Goal: Task Accomplishment & Management: Use online tool/utility

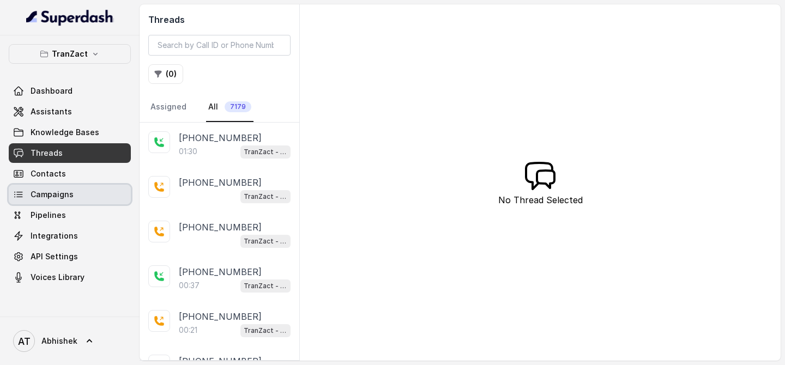
click at [46, 197] on span "Campaigns" at bounding box center [52, 194] width 43 height 11
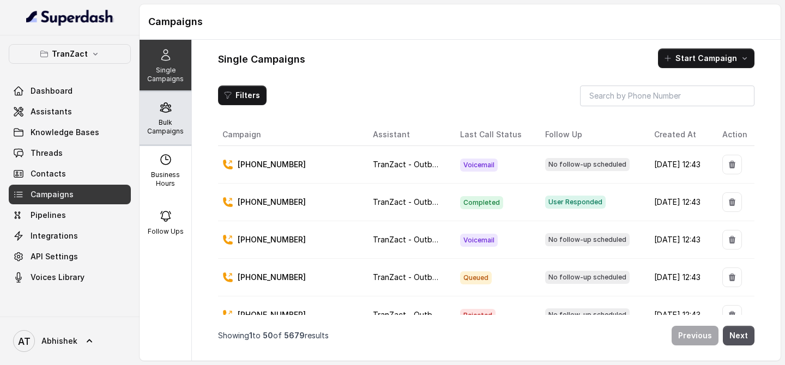
click at [177, 118] on p "Bulk Campaigns" at bounding box center [165, 126] width 43 height 17
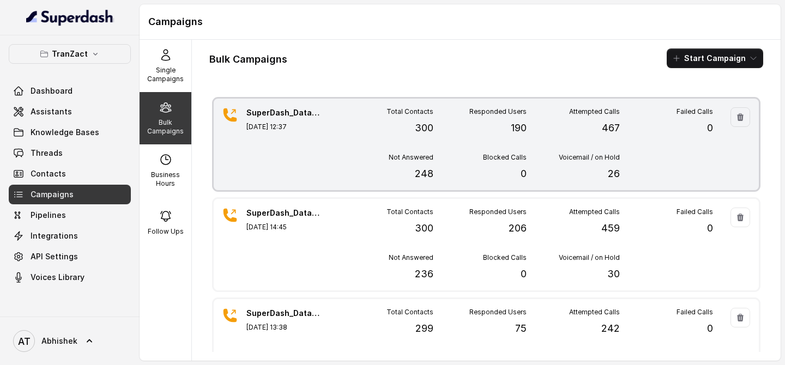
click at [303, 145] on div "SuperDash_Data6(2509)_22 August_MS [DATE] 12:37" at bounding box center [284, 144] width 76 height 74
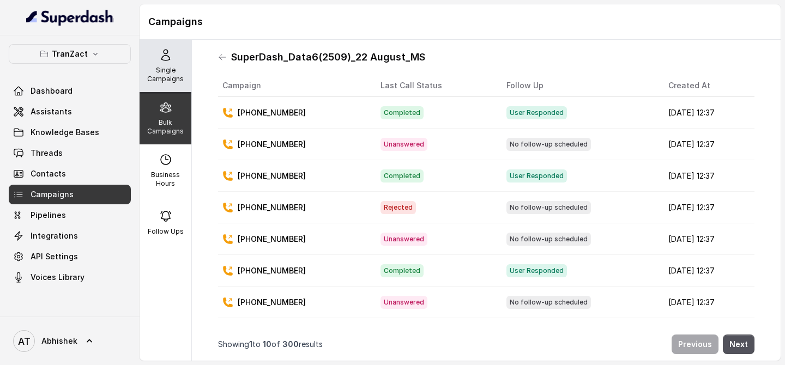
click at [173, 78] on p "Single Campaigns" at bounding box center [165, 74] width 43 height 17
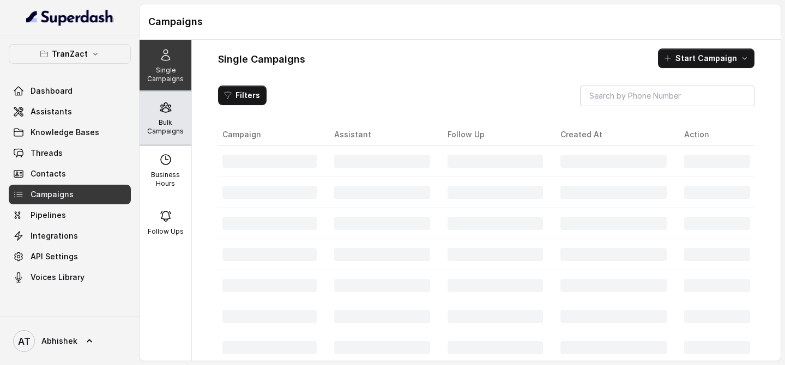
click at [173, 116] on div "Bulk Campaigns" at bounding box center [166, 118] width 52 height 52
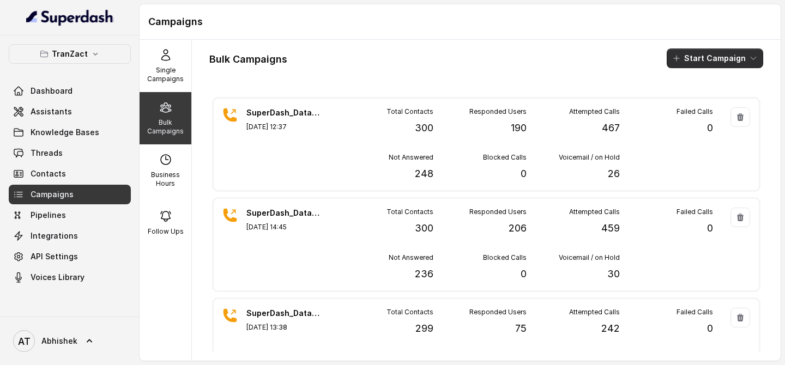
click at [681, 60] on icon "button" at bounding box center [676, 58] width 9 height 9
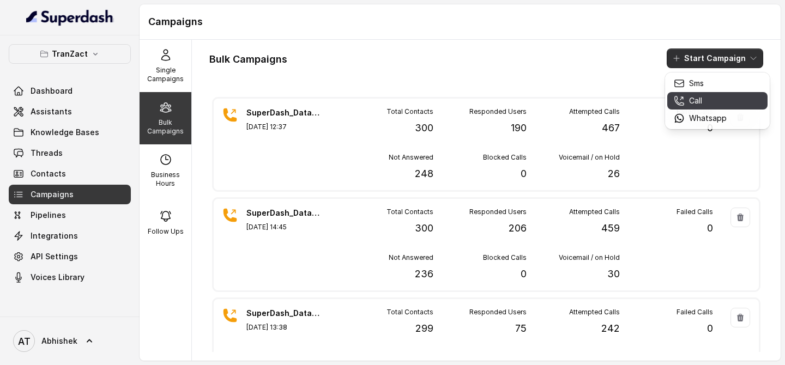
click at [697, 104] on p "Call" at bounding box center [695, 100] width 13 height 11
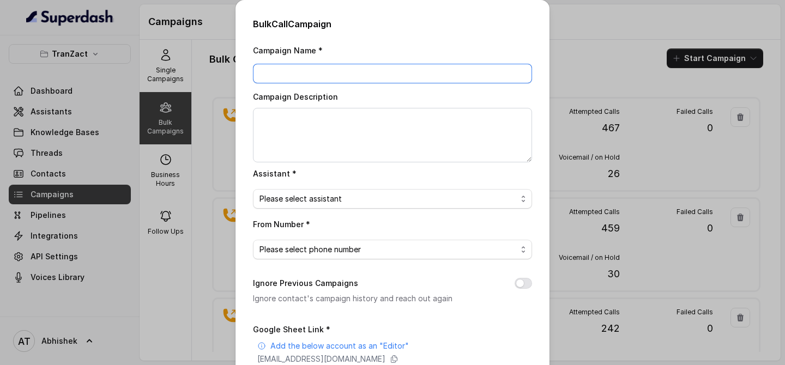
click at [289, 70] on input "Campaign Name *" at bounding box center [392, 74] width 279 height 20
paste input "SuperDash_Data6(2509)_28 August_MS"
type input "SuperDash_Data6(2509)_28 August_MS"
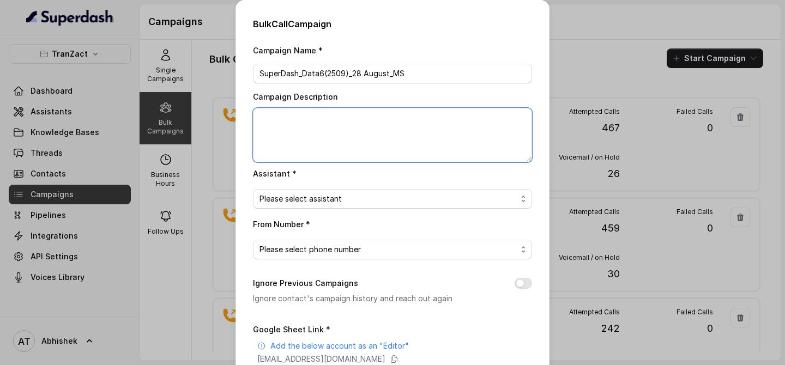
click at [289, 108] on textarea "Campaign Description" at bounding box center [392, 135] width 279 height 55
paste textarea "SuperDash_Data6(2509)_28 August_MS"
type textarea "SuperDash_Data6(2509)_28 August_MS"
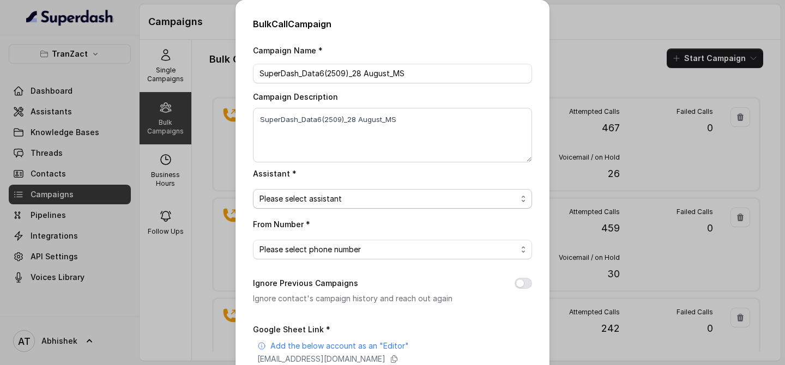
click at [305, 199] on span "Please select assistant" at bounding box center [387, 198] width 257 height 13
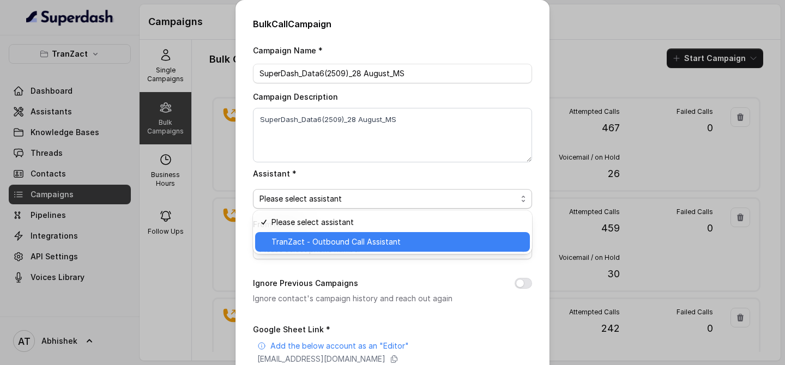
click at [326, 237] on span "TranZact - Outbound Call Assistant" at bounding box center [397, 241] width 252 height 13
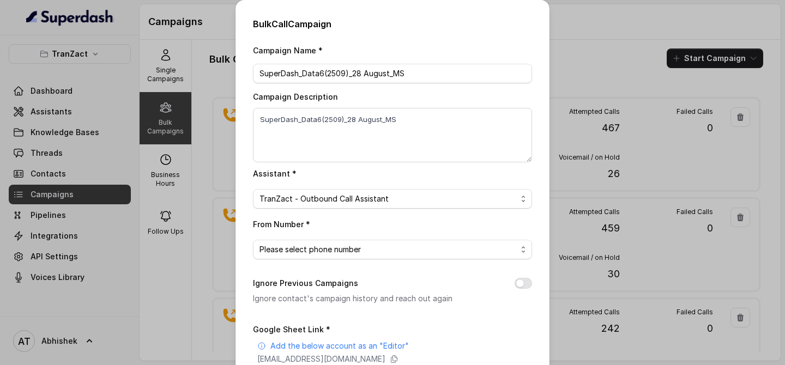
click at [289, 264] on div "Campaign Name * SuperDash_Data6(2509)_28 August_MS Campaign Description SuperDa…" at bounding box center [392, 273] width 279 height 459
click at [301, 257] on span "Please select phone number" at bounding box center [392, 250] width 279 height 20
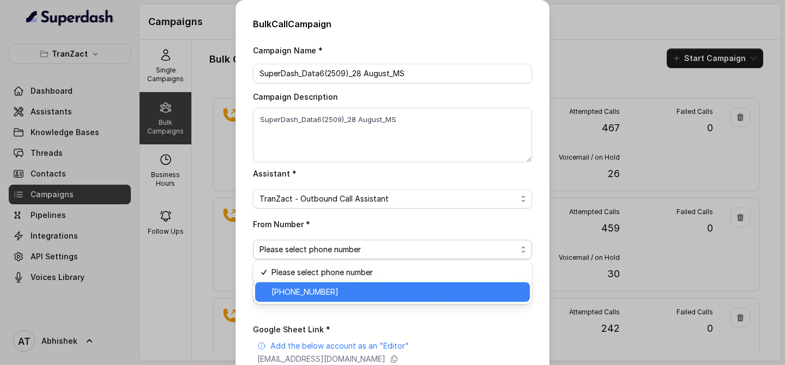
click at [329, 295] on span "[PHONE_NUMBER]" at bounding box center [397, 292] width 252 height 13
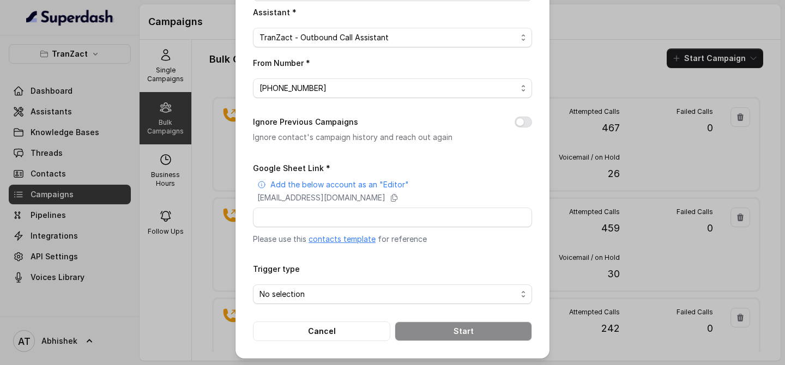
scroll to position [162, 0]
click at [310, 227] on div "Google Sheet Link * Add the below account as an "Editor" [EMAIL_ADDRESS][DOMAIN…" at bounding box center [392, 202] width 279 height 83
click at [285, 217] on input "Google Sheet Link *" at bounding box center [392, 217] width 279 height 20
paste input "[URL][DOMAIN_NAME]"
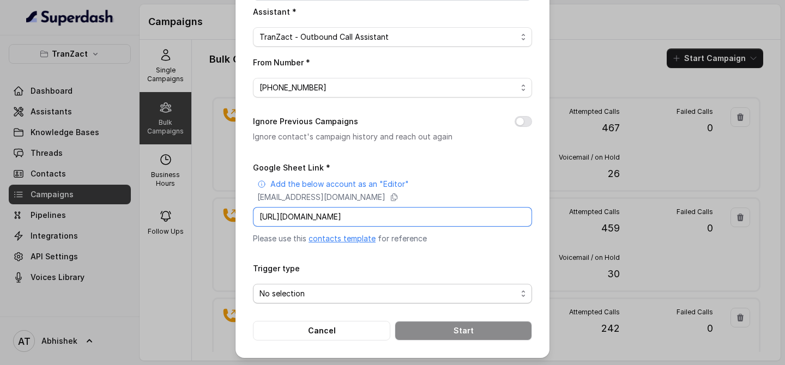
type input "[URL][DOMAIN_NAME]"
click at [289, 293] on span "No selection" at bounding box center [387, 293] width 257 height 13
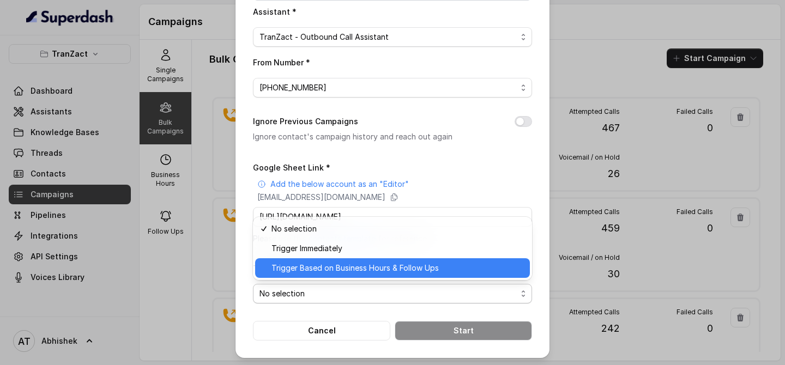
click at [316, 267] on span "Trigger Based on Business Hours & Follow Ups" at bounding box center [397, 268] width 252 height 13
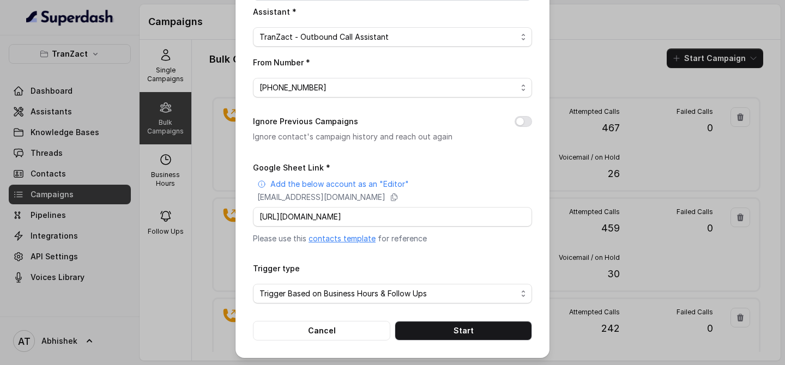
click at [249, 250] on div "Bulk Call Campaign Campaign Name * SuperDash_Data6(2509)_28 August_MS Campaign …" at bounding box center [392, 98] width 314 height 520
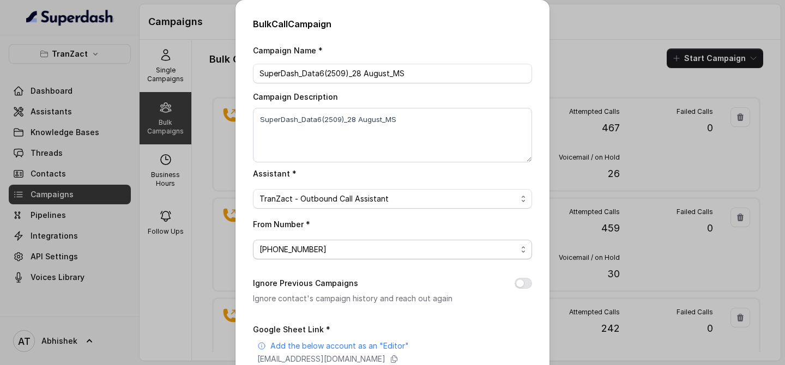
scroll to position [162, 0]
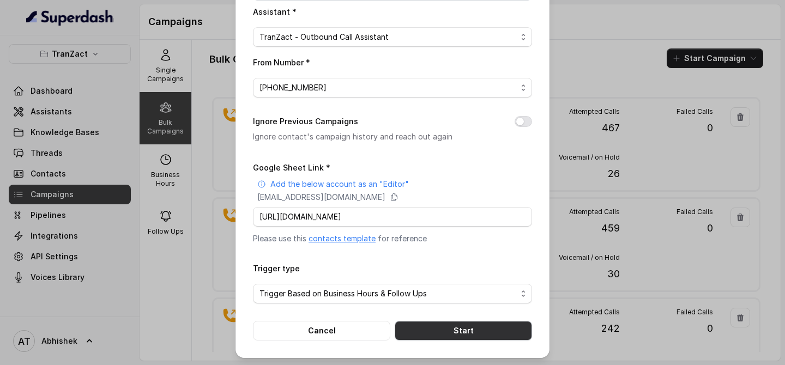
click at [458, 330] on button "Start" at bounding box center [463, 331] width 137 height 20
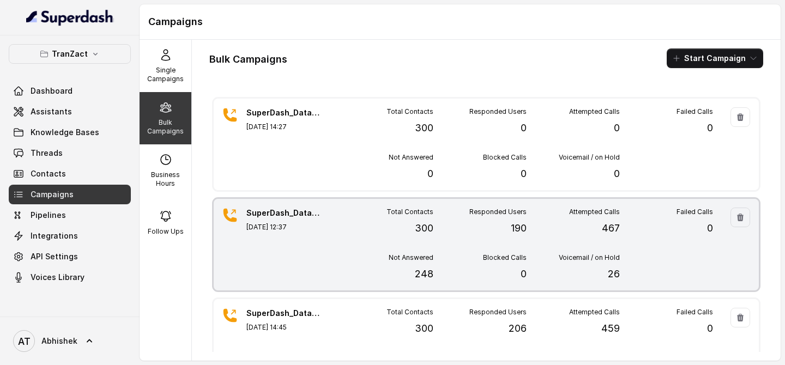
click at [297, 223] on p "[DATE] 12:37" at bounding box center [284, 227] width 76 height 9
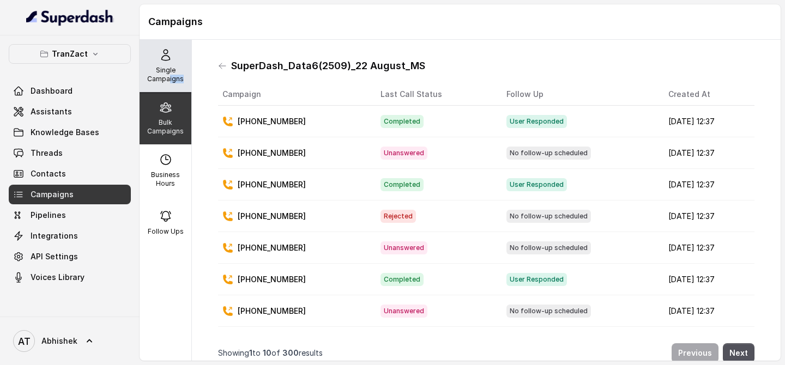
click at [168, 83] on div "Single Campaigns" at bounding box center [166, 66] width 52 height 52
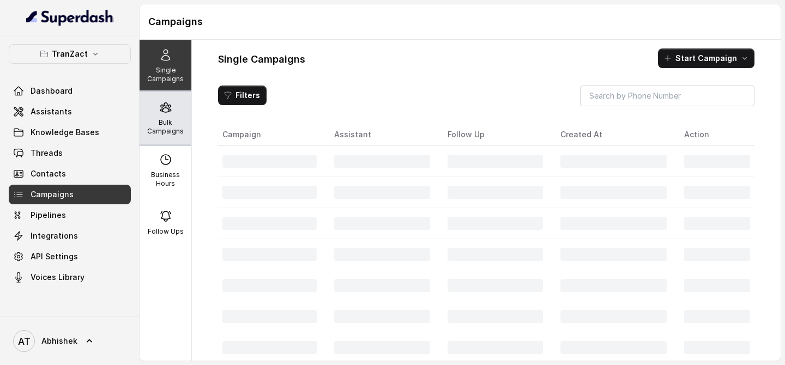
click at [168, 111] on icon at bounding box center [165, 107] width 10 height 9
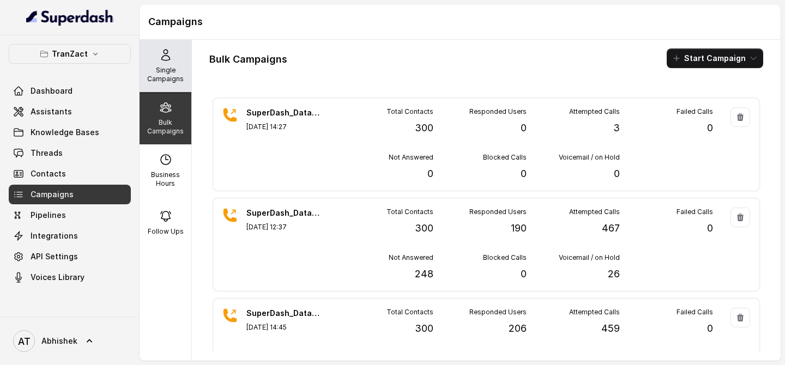
click at [160, 61] on icon at bounding box center [165, 55] width 13 height 13
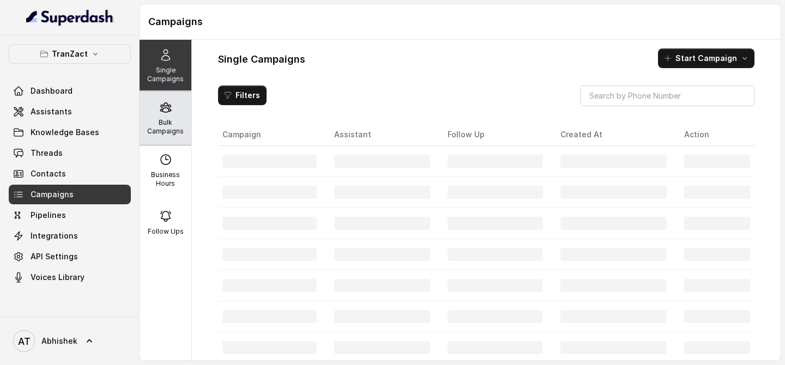
click at [157, 123] on p "Bulk Campaigns" at bounding box center [165, 126] width 43 height 17
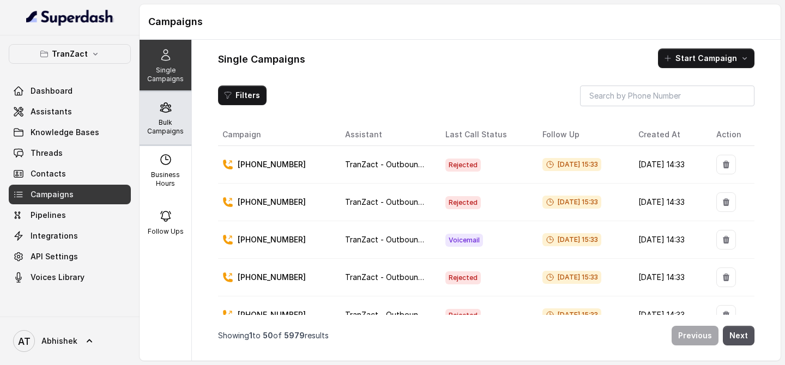
click at [162, 111] on icon at bounding box center [165, 107] width 10 height 9
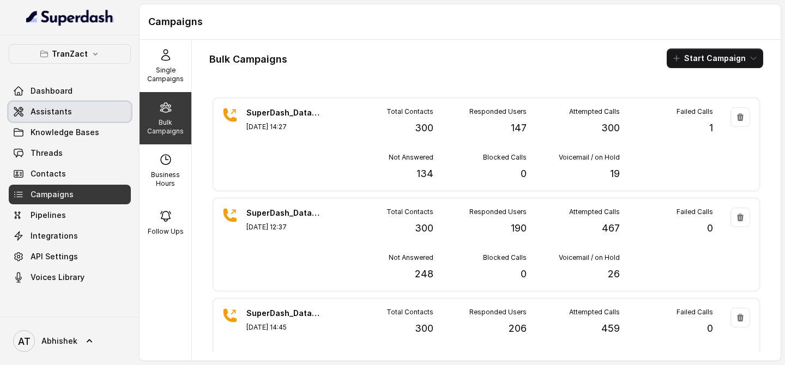
click at [57, 112] on span "Assistants" at bounding box center [51, 111] width 41 height 11
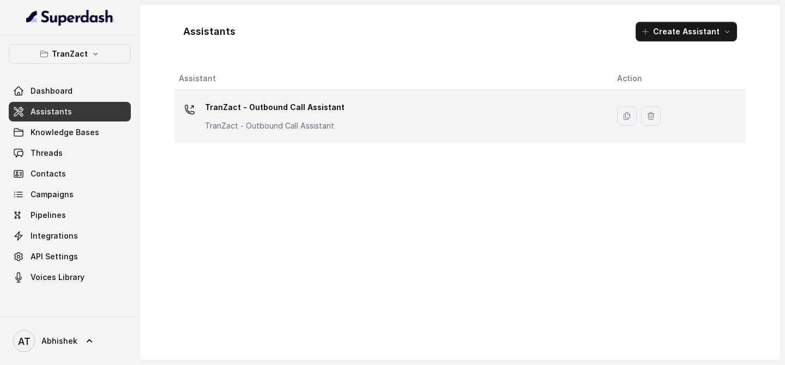
click at [235, 106] on p "TranZact - Outbound Call Assistant" at bounding box center [275, 107] width 140 height 17
